Goal: Book appointment/travel/reservation

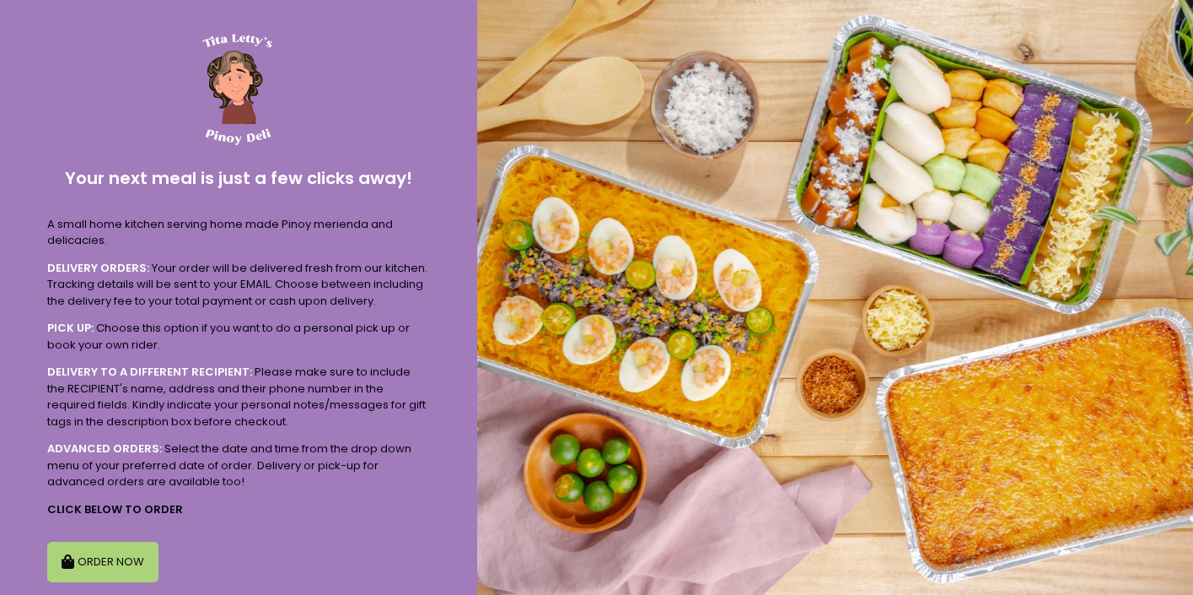
click at [119, 547] on button "ORDER NOW" at bounding box center [102, 561] width 111 height 40
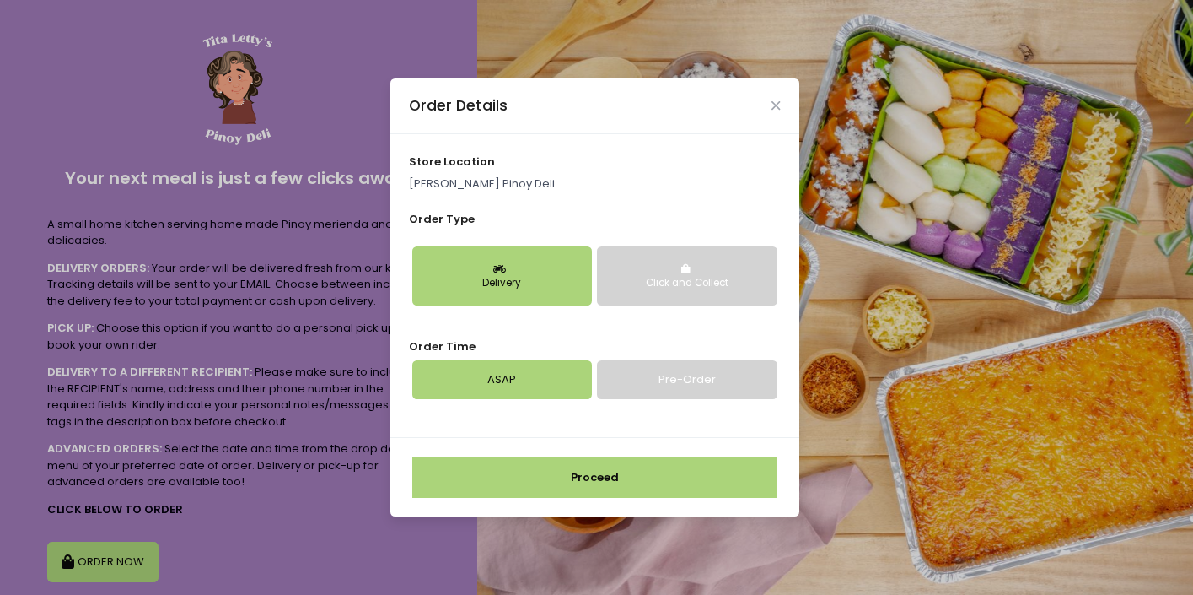
click at [644, 380] on link "Pre-Order" at bounding box center [687, 379] width 180 height 39
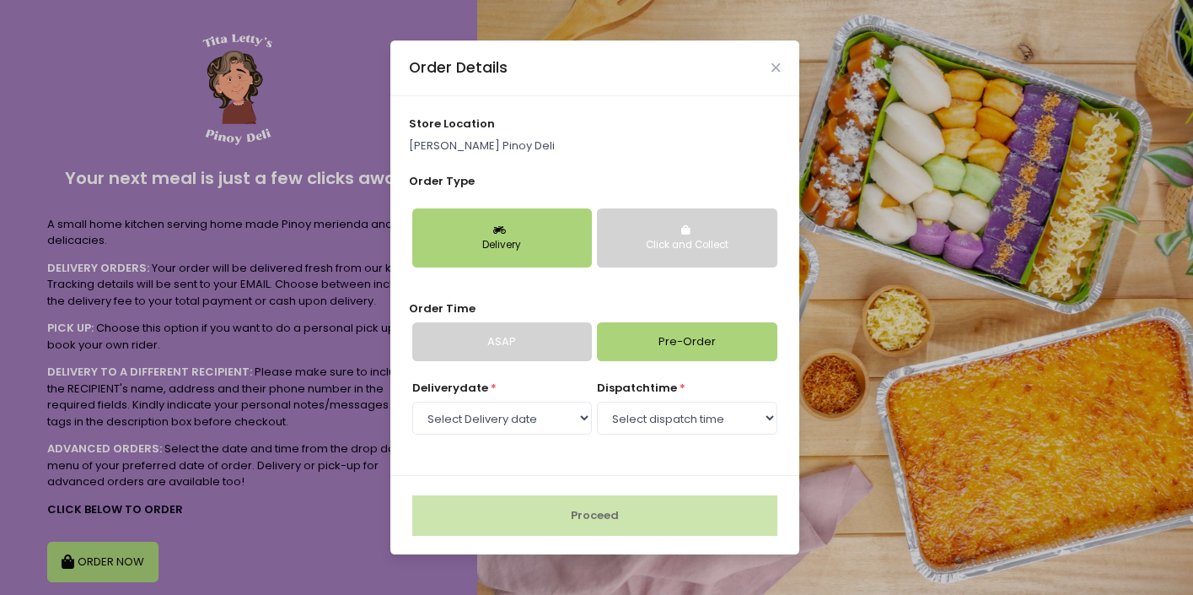
scroll to position [73, 0]
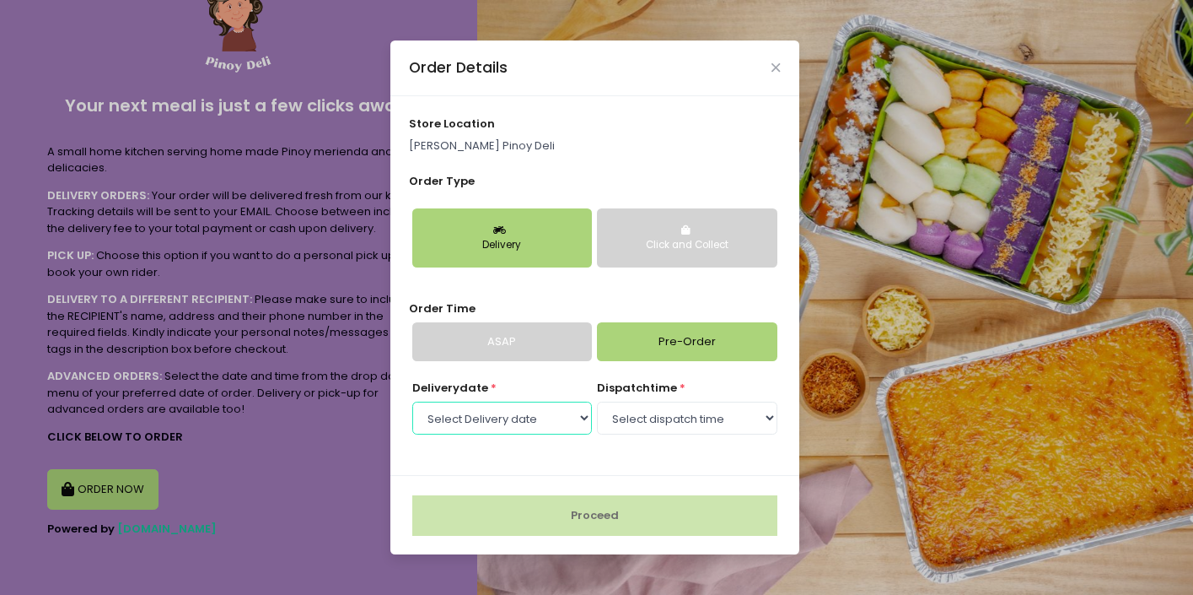
click at [494, 417] on select "Select Delivery date [DATE] [DATE] [DATE] [DATE] [DATE] [DATE]" at bounding box center [502, 417] width 180 height 32
select select "[DATE]"
click at [412, 401] on select "Select Delivery date [DATE] [DATE] [DATE] [DATE] [DATE] [DATE]" at bounding box center [502, 417] width 180 height 32
click at [634, 421] on select "Select dispatch time 09:00 AM - 09:30 AM 09:30 AM - 10:00 AM 10:00 AM - 10:30 A…" at bounding box center [687, 417] width 180 height 32
click at [597, 401] on select "Select dispatch time 09:00 AM - 09:30 AM 09:30 AM - 10:00 AM 10:00 AM - 10:30 A…" at bounding box center [687, 417] width 180 height 32
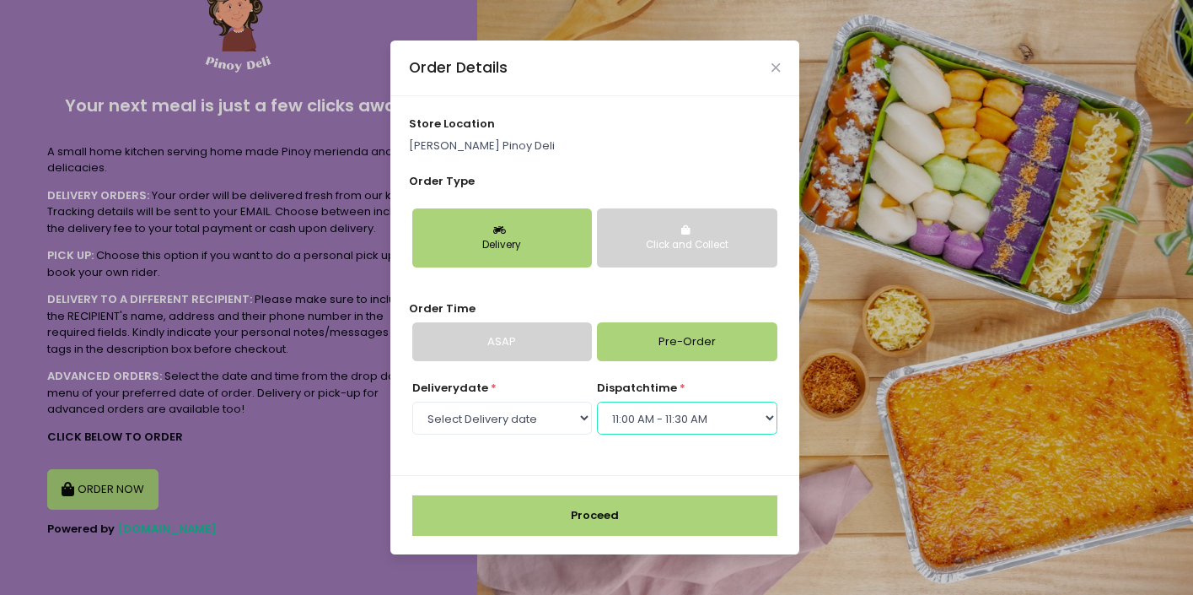
click at [647, 418] on select "Select dispatch time 09:00 AM - 09:30 AM 09:30 AM - 10:00 AM 10:00 AM - 10:30 A…" at bounding box center [687, 417] width 180 height 32
select select "10:30"
click at [597, 401] on select "Select dispatch time 09:00 AM - 09:30 AM 09:30 AM - 10:00 AM 10:00 AM - 10:30 A…" at bounding box center [687, 417] width 180 height 32
click at [559, 525] on button "Proceed" at bounding box center [594, 515] width 365 height 40
